Goal: Check status: Check status

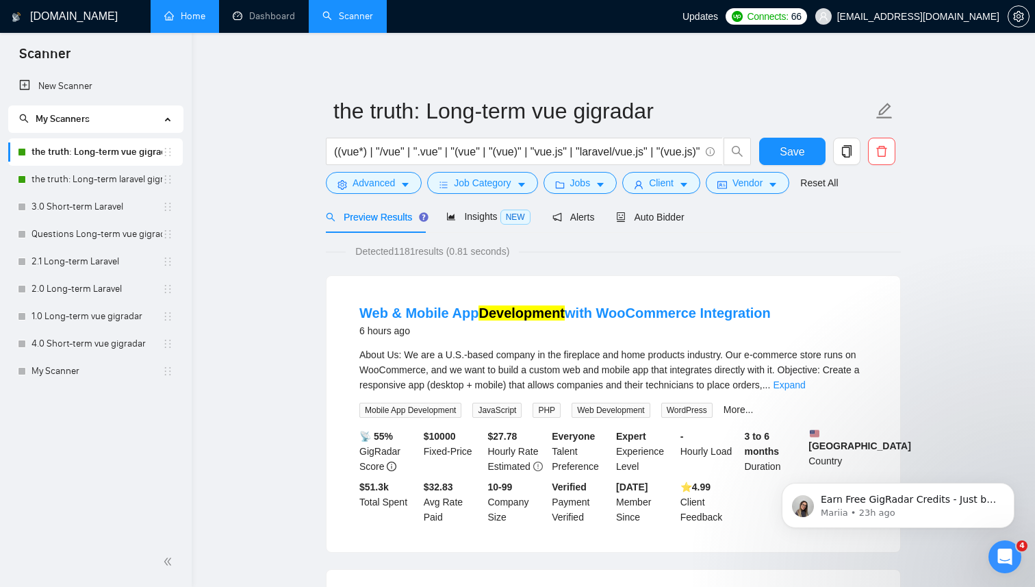
click at [199, 22] on link "Home" at bounding box center [184, 16] width 41 height 12
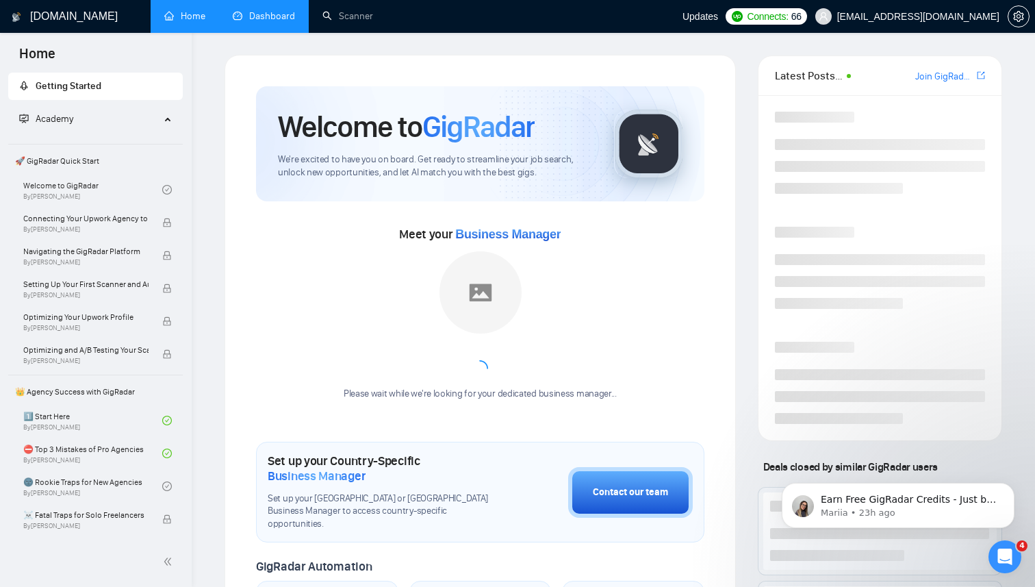
click at [262, 15] on link "Dashboard" at bounding box center [264, 16] width 62 height 12
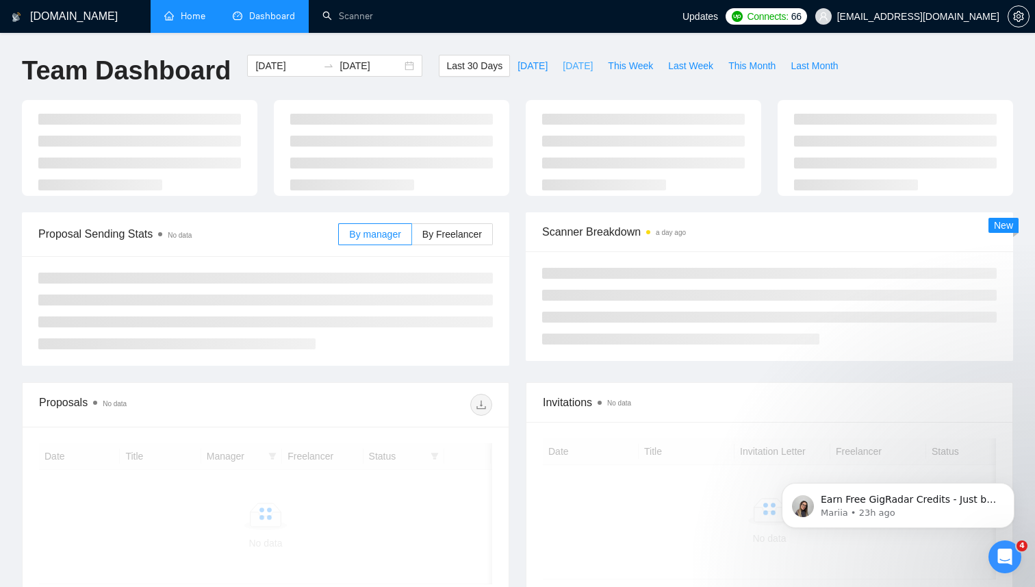
click at [564, 70] on span "[DATE]" at bounding box center [578, 65] width 30 height 15
type input "[DATE]"
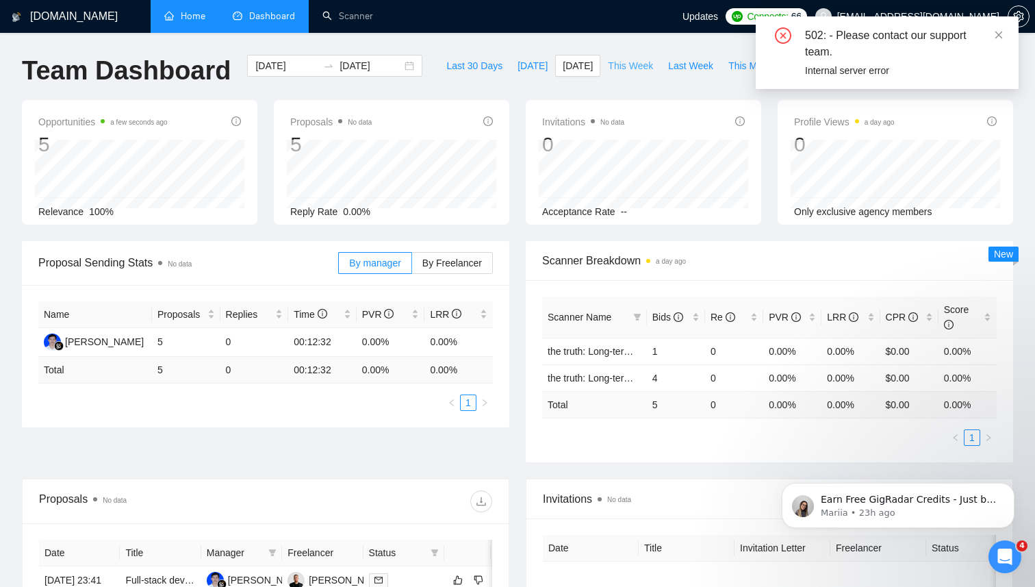
click at [620, 66] on span "This Week" at bounding box center [630, 65] width 45 height 15
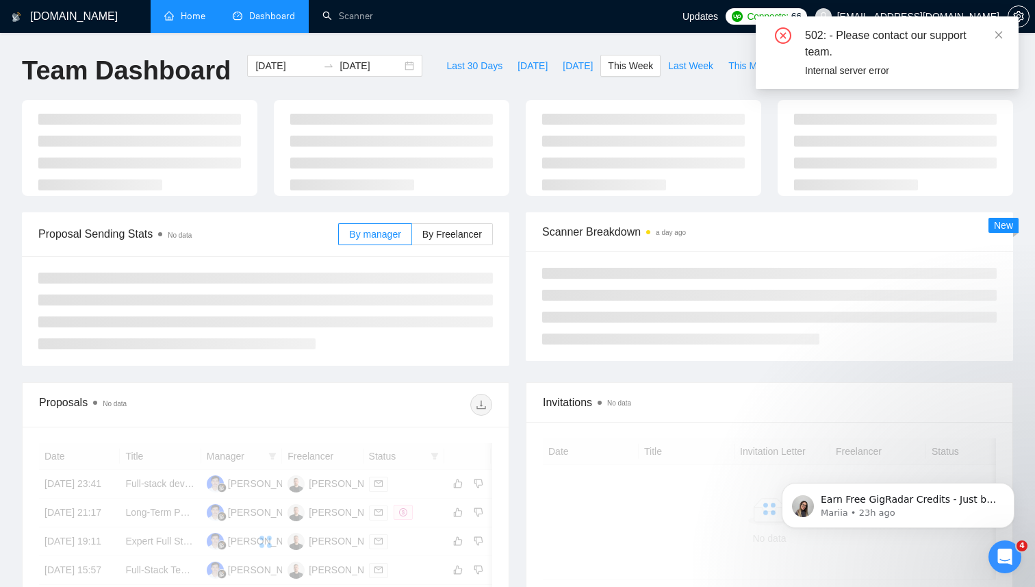
type input "[DATE]"
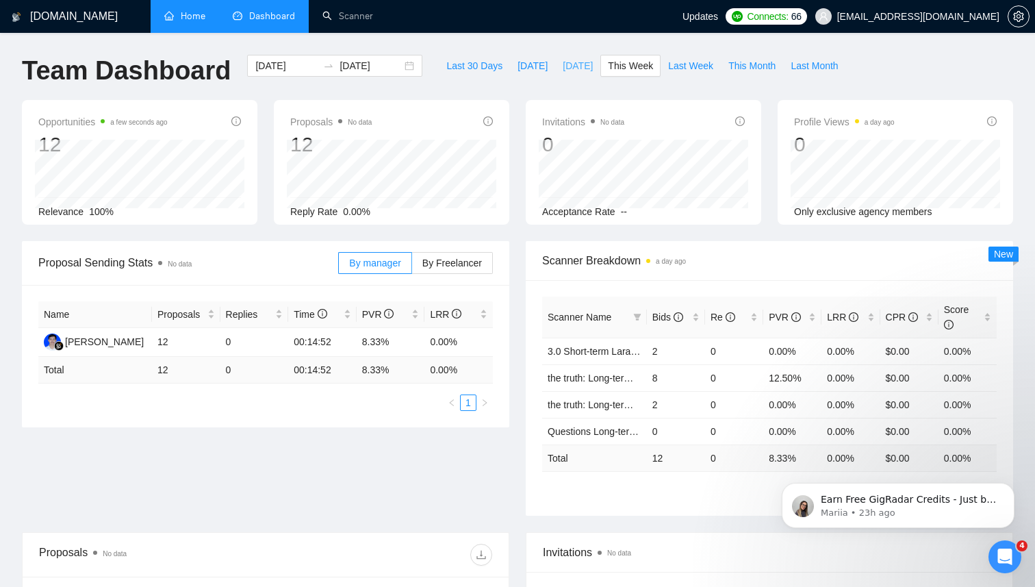
click at [570, 66] on span "[DATE]" at bounding box center [578, 65] width 30 height 15
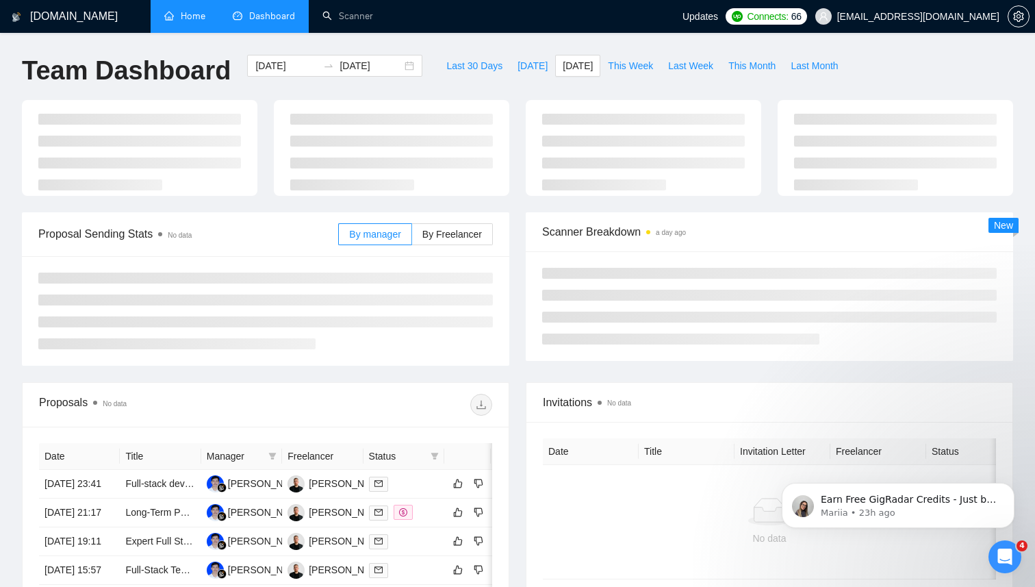
type input "[DATE]"
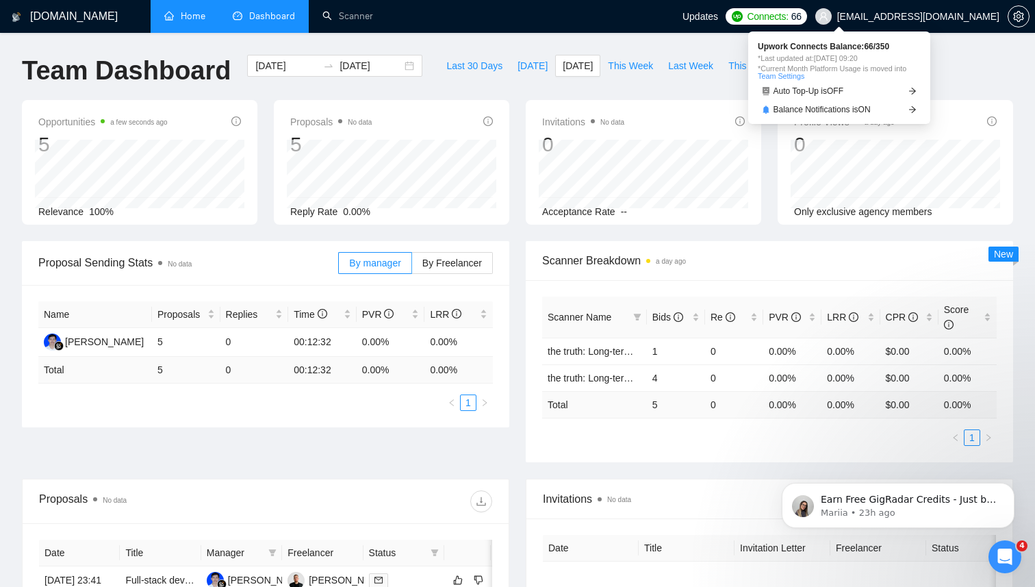
click at [802, 21] on span "66" at bounding box center [796, 16] width 10 height 15
